Goal: Task Accomplishment & Management: Use online tool/utility

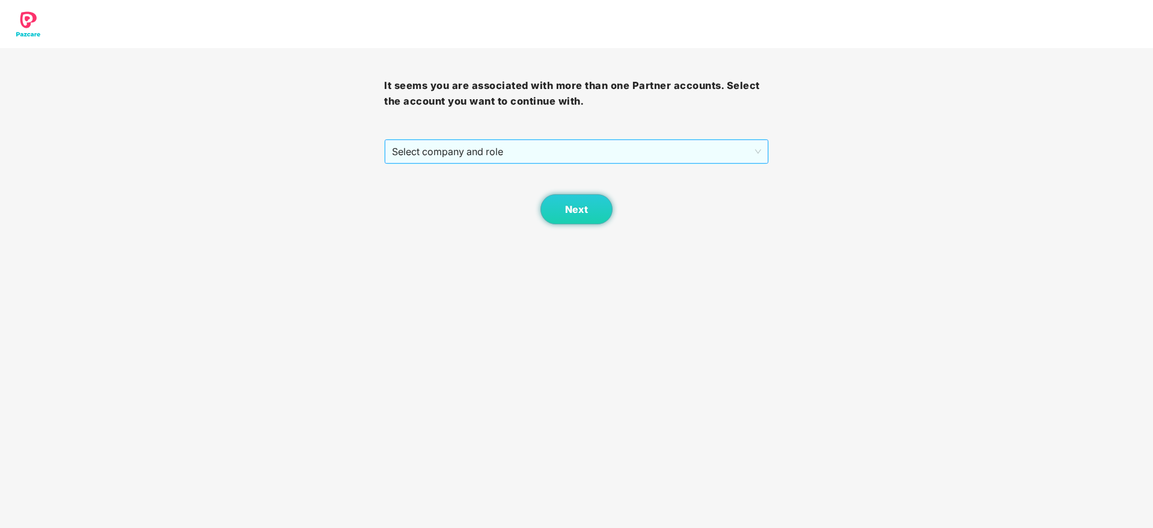
click at [494, 156] on span "Select company and role" at bounding box center [576, 151] width 369 height 23
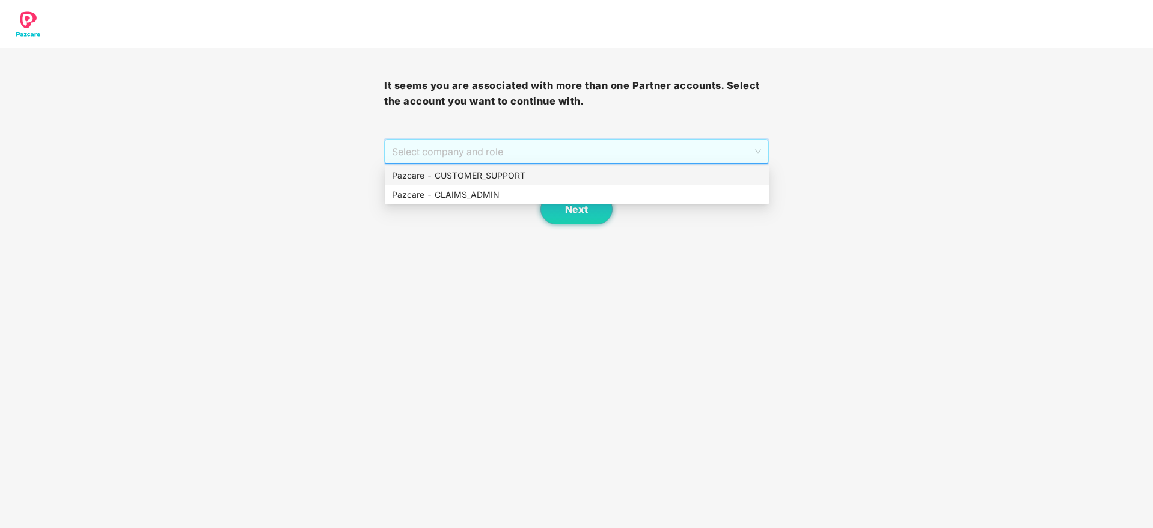
click at [497, 182] on div "Pazcare - CUSTOMER_SUPPORT" at bounding box center [577, 175] width 370 height 13
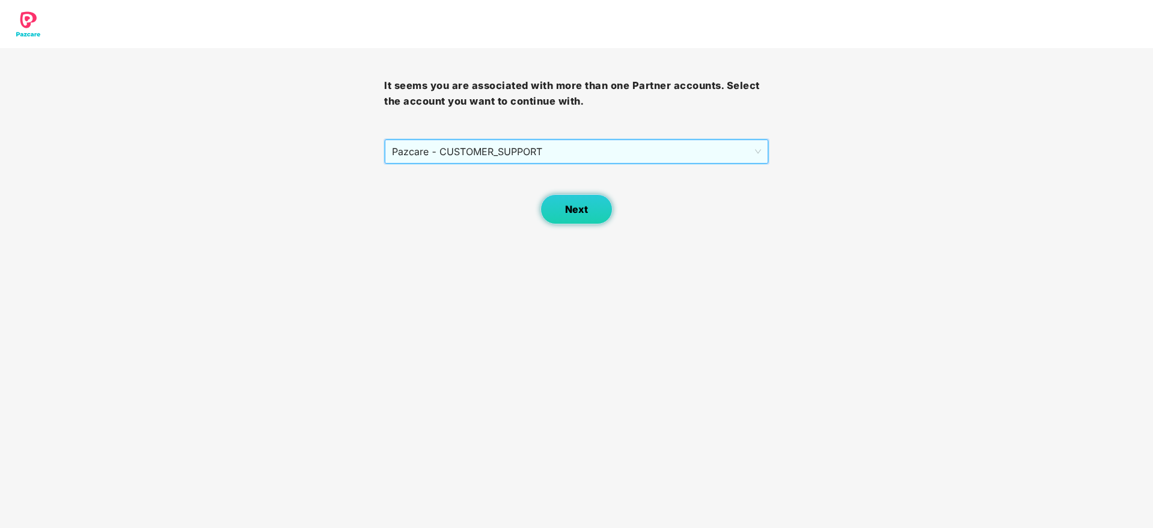
click at [584, 213] on span "Next" at bounding box center [576, 209] width 23 height 11
click at [492, 158] on span "Select company and role" at bounding box center [576, 151] width 369 height 23
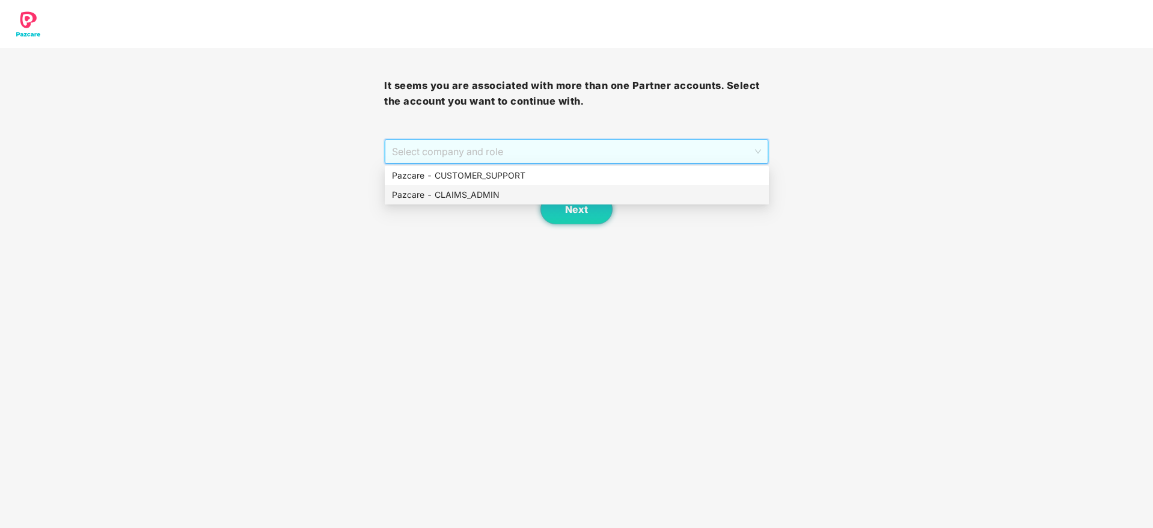
click at [517, 192] on div "Pazcare - CLAIMS_ADMIN" at bounding box center [577, 194] width 370 height 13
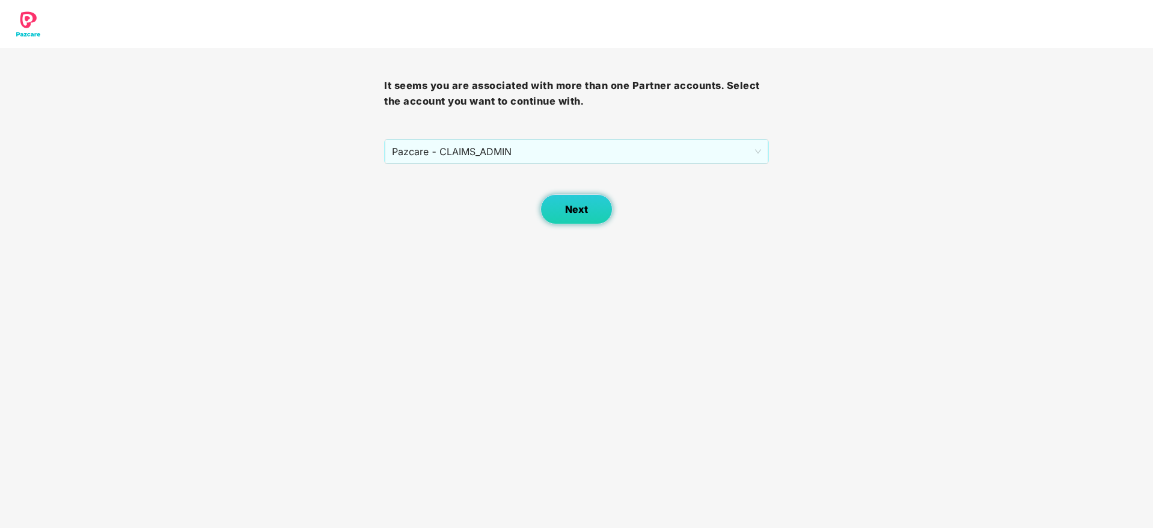
click at [578, 206] on span "Next" at bounding box center [576, 209] width 23 height 11
